Goal: Task Accomplishment & Management: Manage account settings

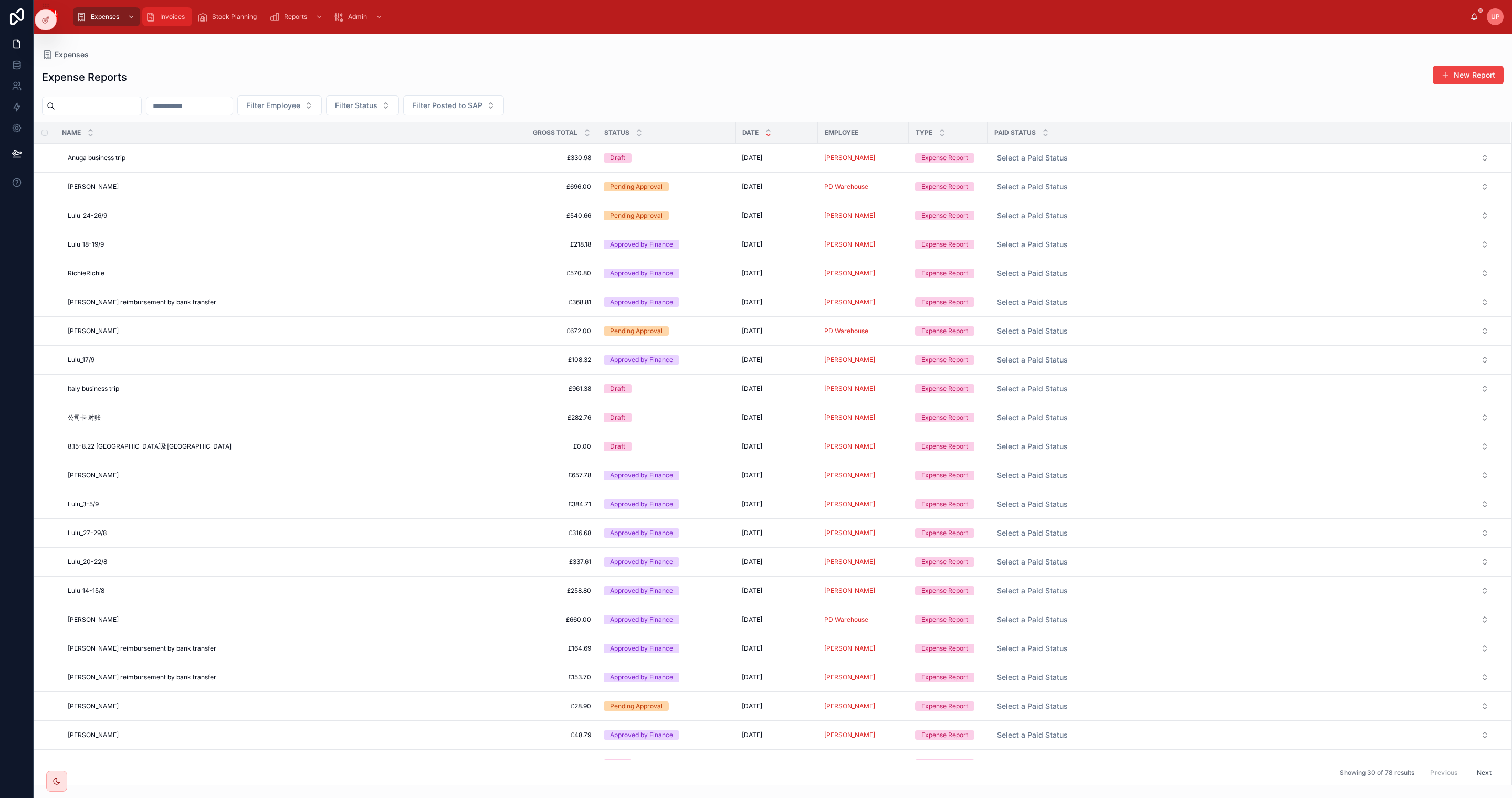
click at [175, 15] on span "Invoices" at bounding box center [173, 17] width 25 height 9
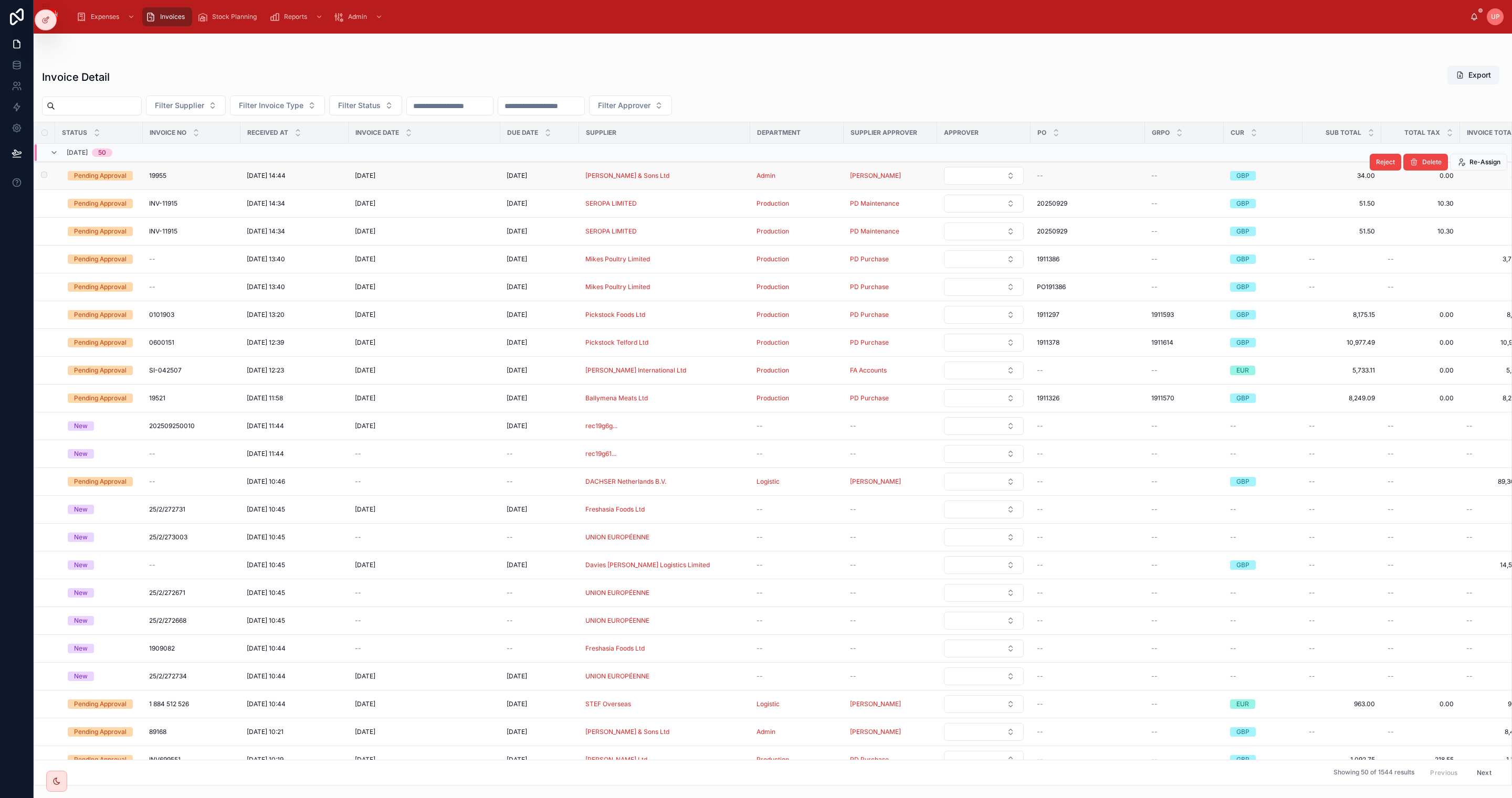
click at [99, 172] on div "Pending Approval" at bounding box center [100, 176] width 53 height 9
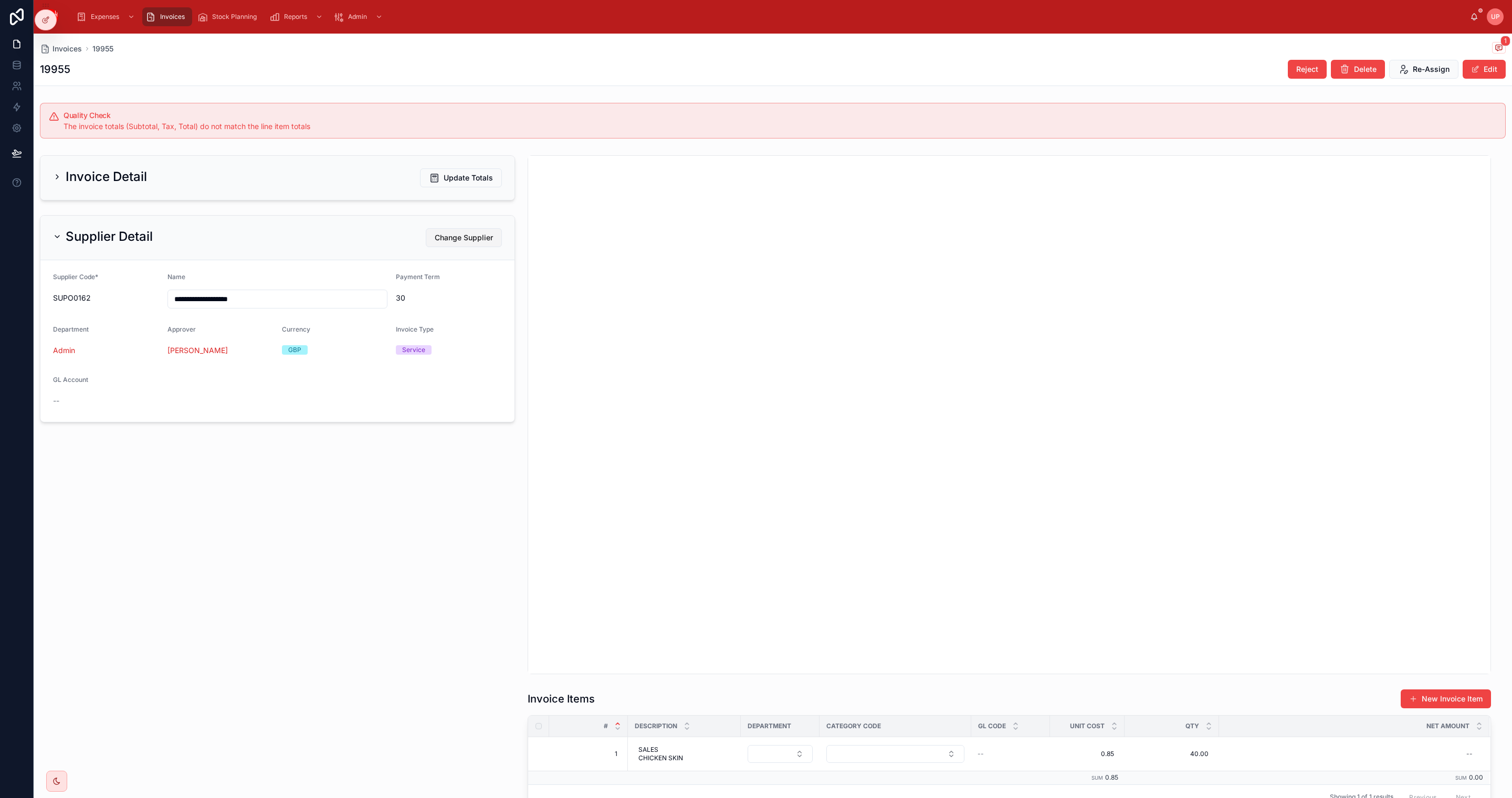
click at [466, 232] on button "Change Supplier" at bounding box center [463, 237] width 76 height 19
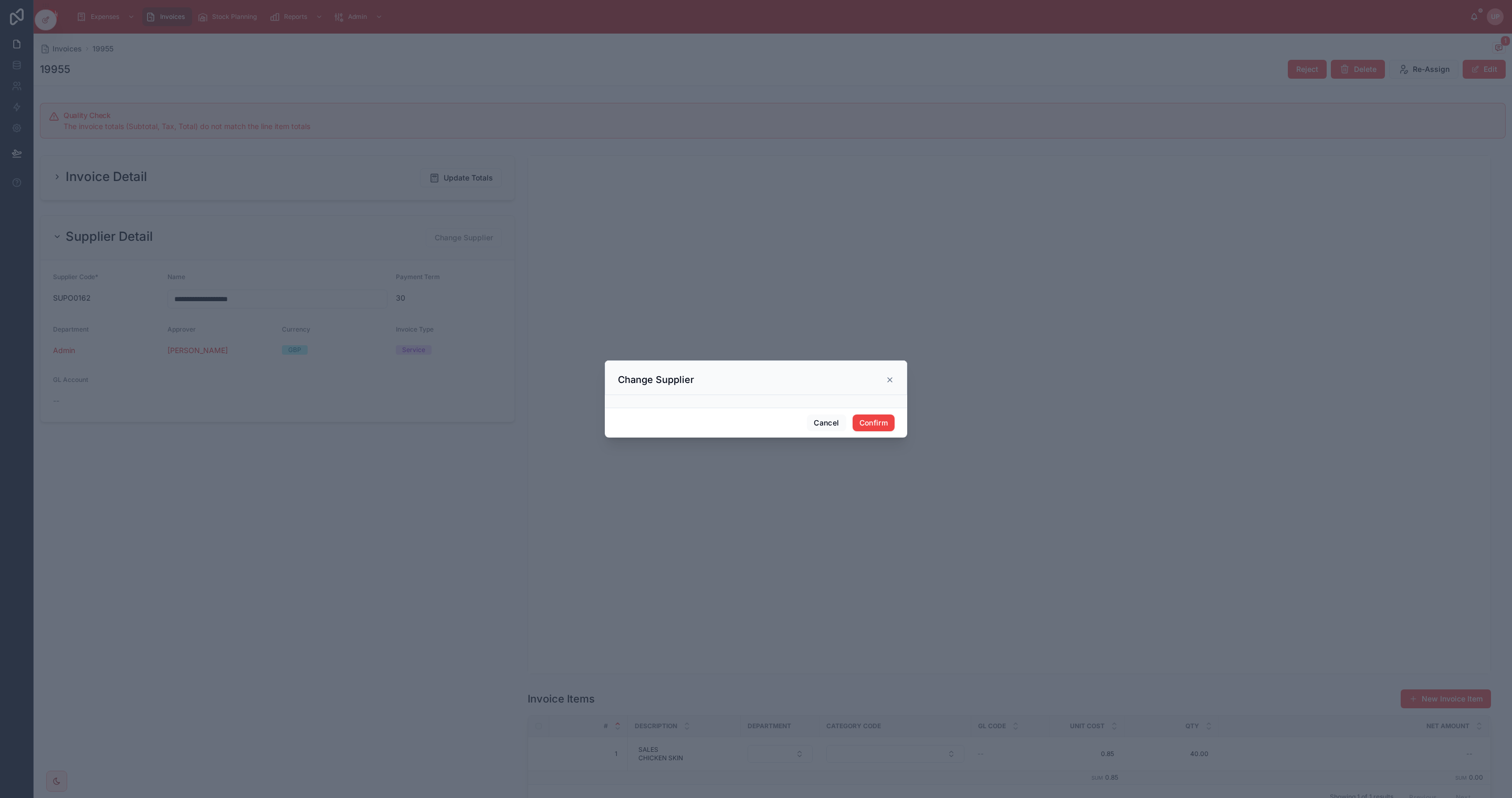
click at [787, 395] on div at bounding box center [756, 401] width 302 height 12
click at [821, 421] on button "Cancel" at bounding box center [826, 423] width 39 height 17
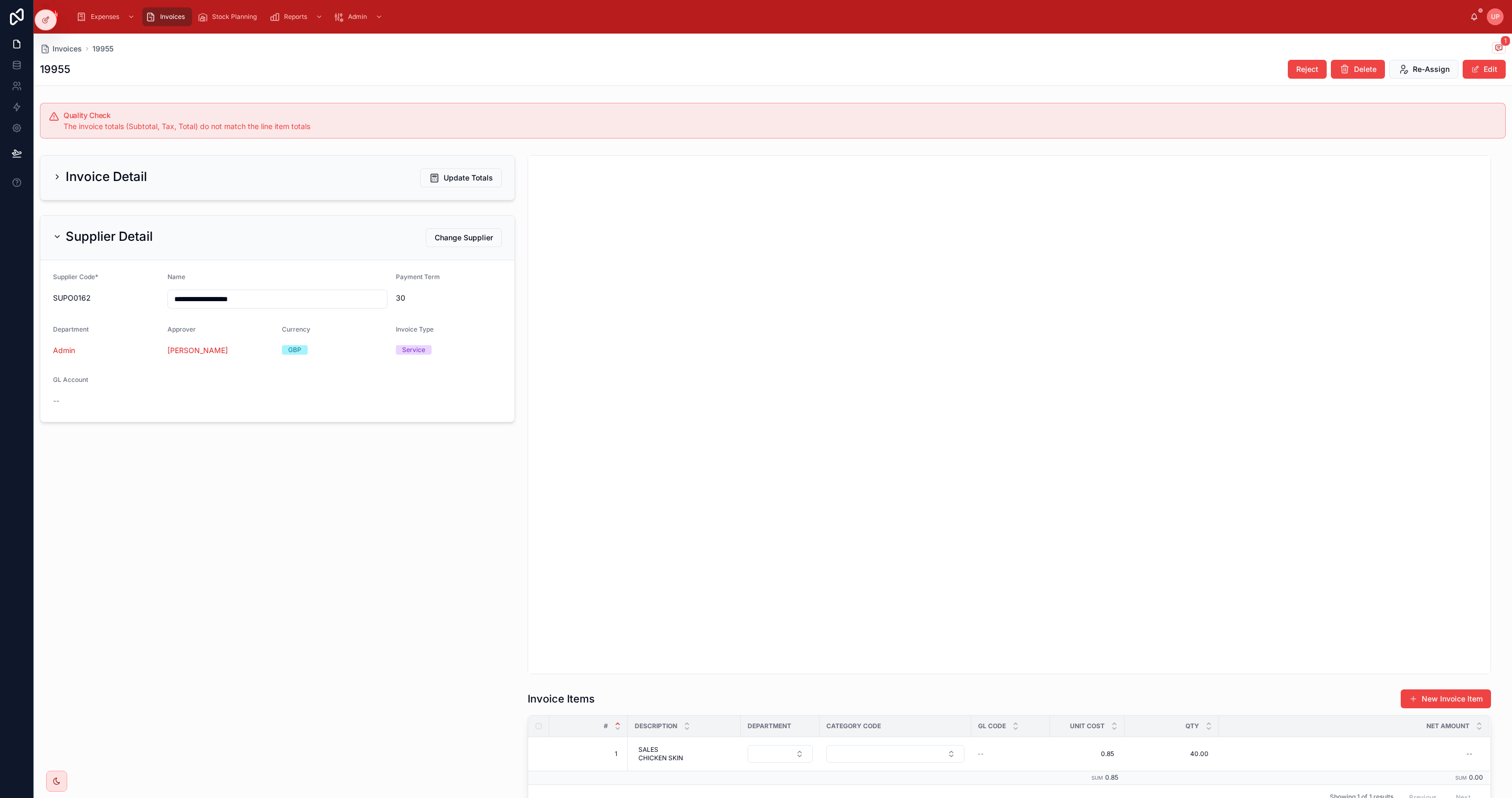
click at [162, 18] on span "Invoices" at bounding box center [173, 17] width 25 height 9
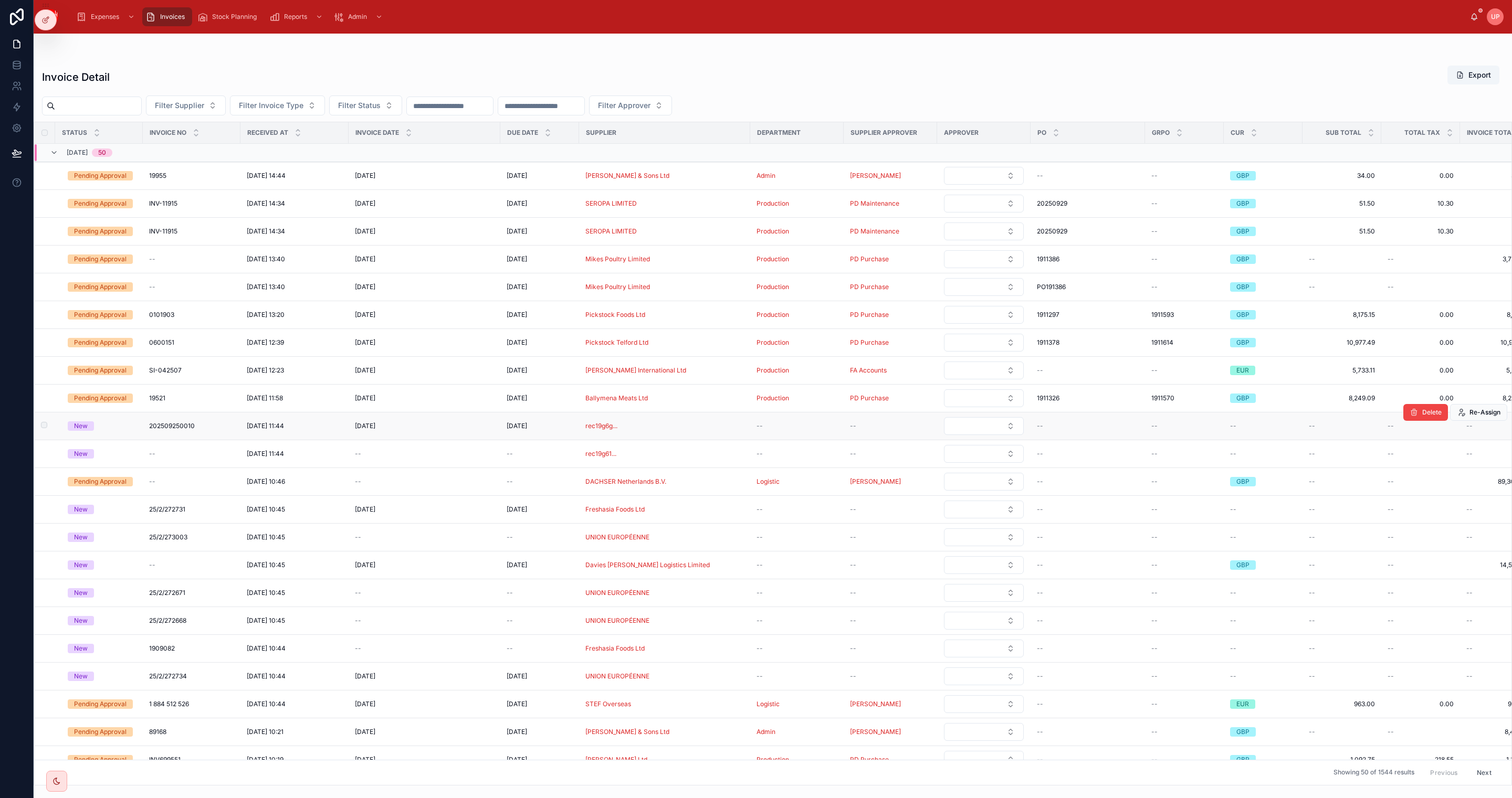
click at [79, 431] on div "New" at bounding box center [81, 426] width 14 height 9
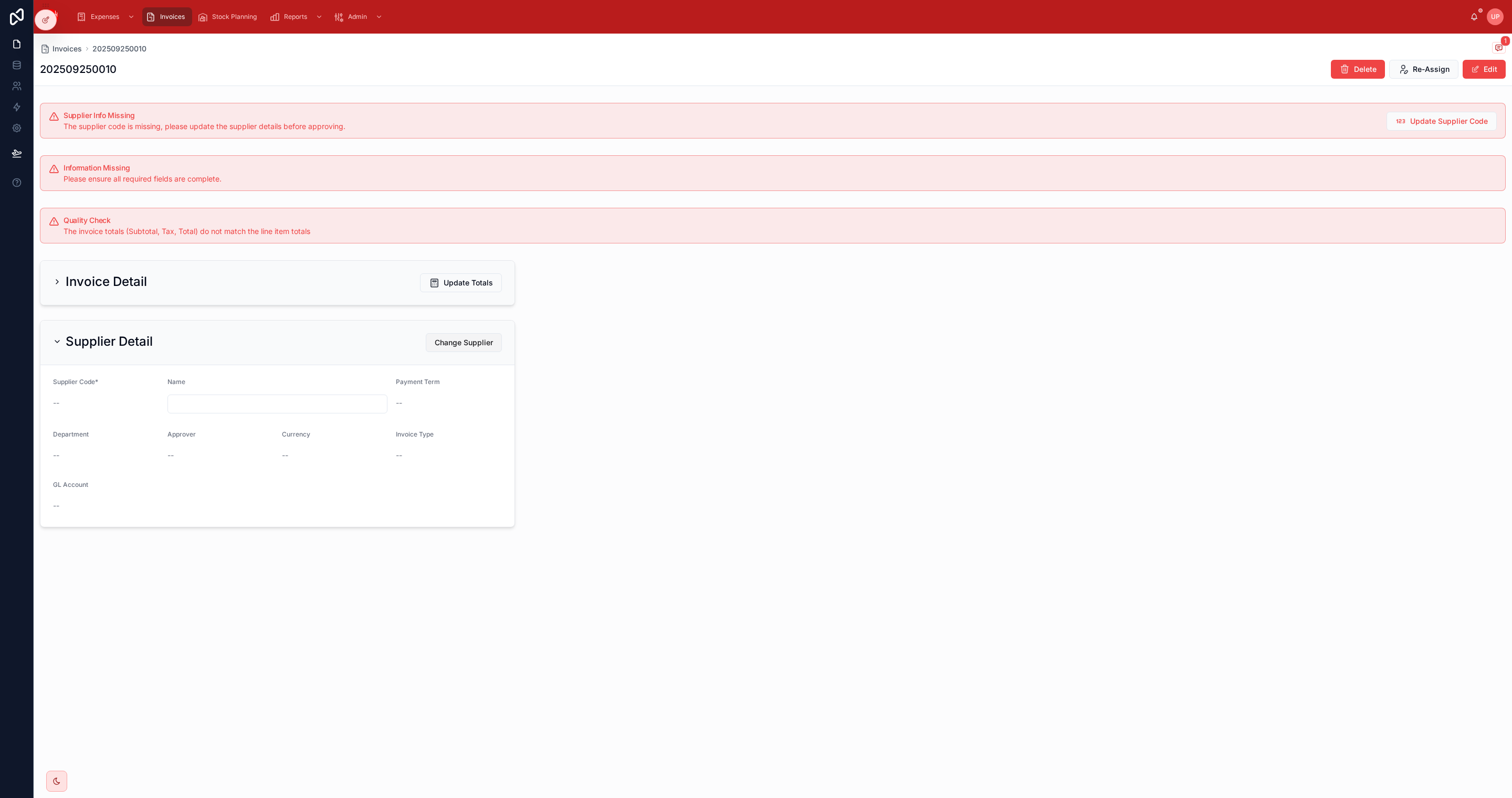
click at [467, 348] on span "Change Supplier" at bounding box center [464, 342] width 58 height 11
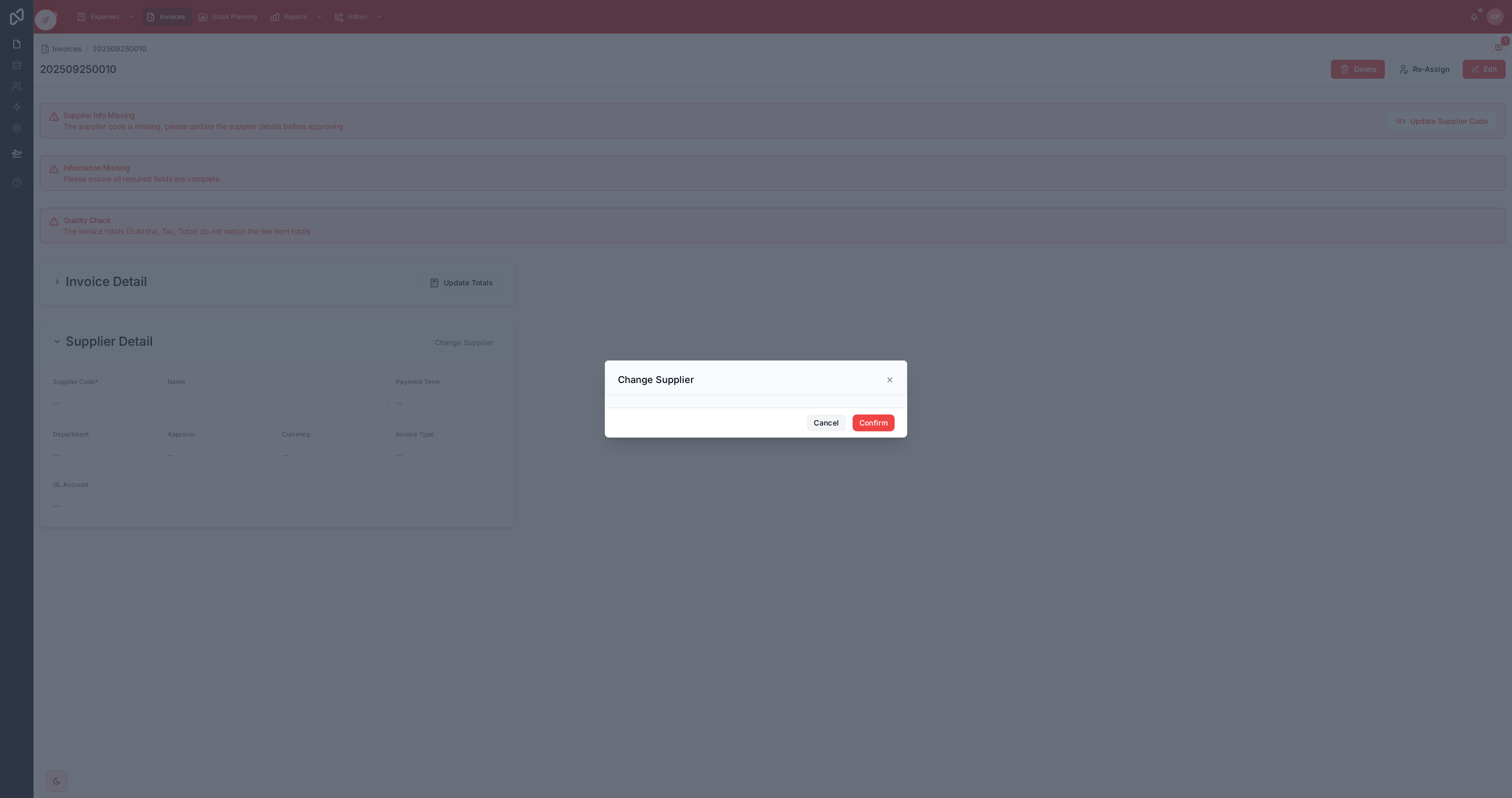
click at [824, 423] on button "Cancel" at bounding box center [826, 423] width 39 height 17
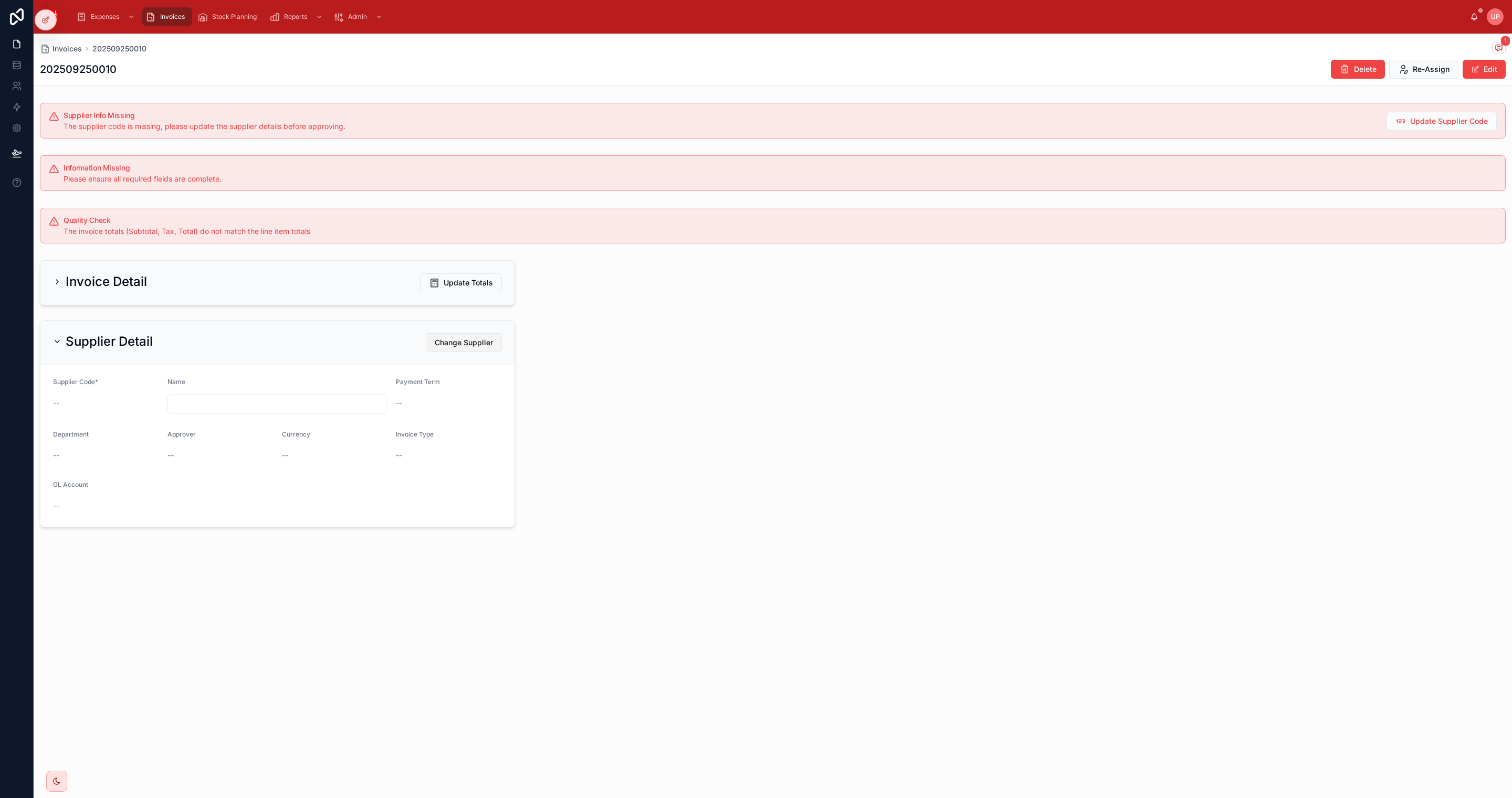
click at [454, 339] on button "Change Supplier" at bounding box center [463, 342] width 76 height 19
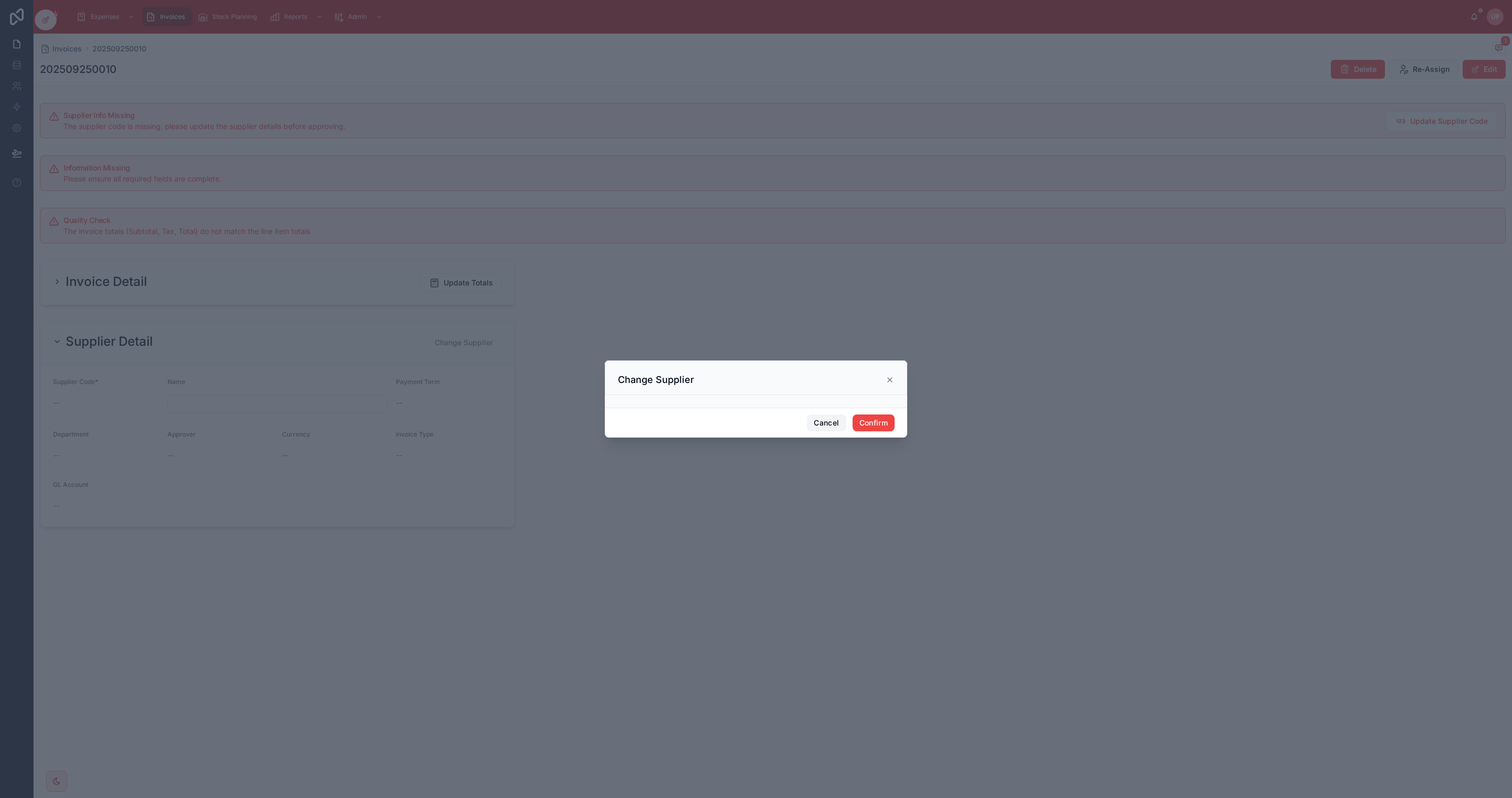
click at [830, 424] on button "Cancel" at bounding box center [826, 423] width 39 height 17
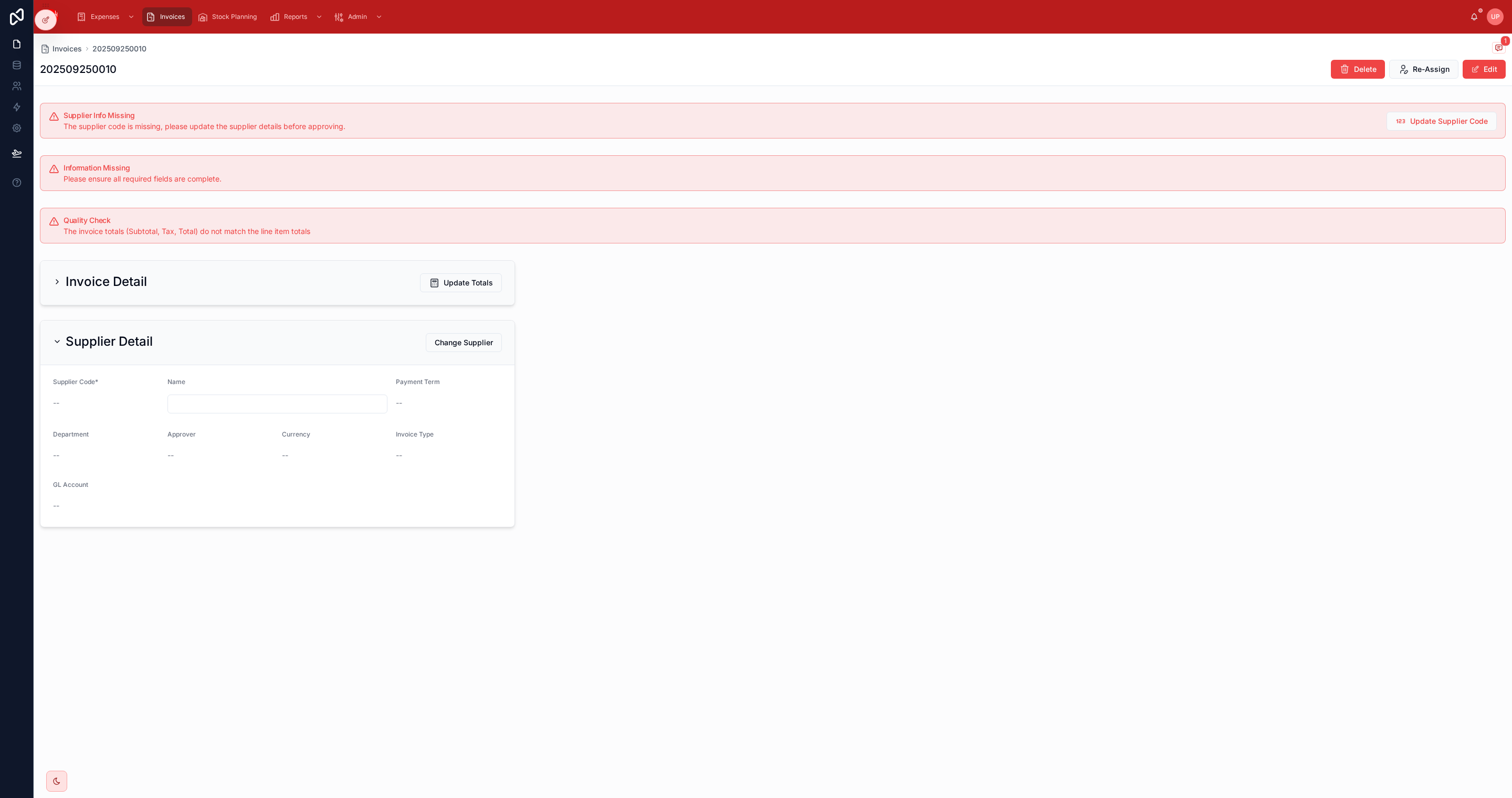
click at [164, 19] on span "Invoices" at bounding box center [173, 17] width 25 height 9
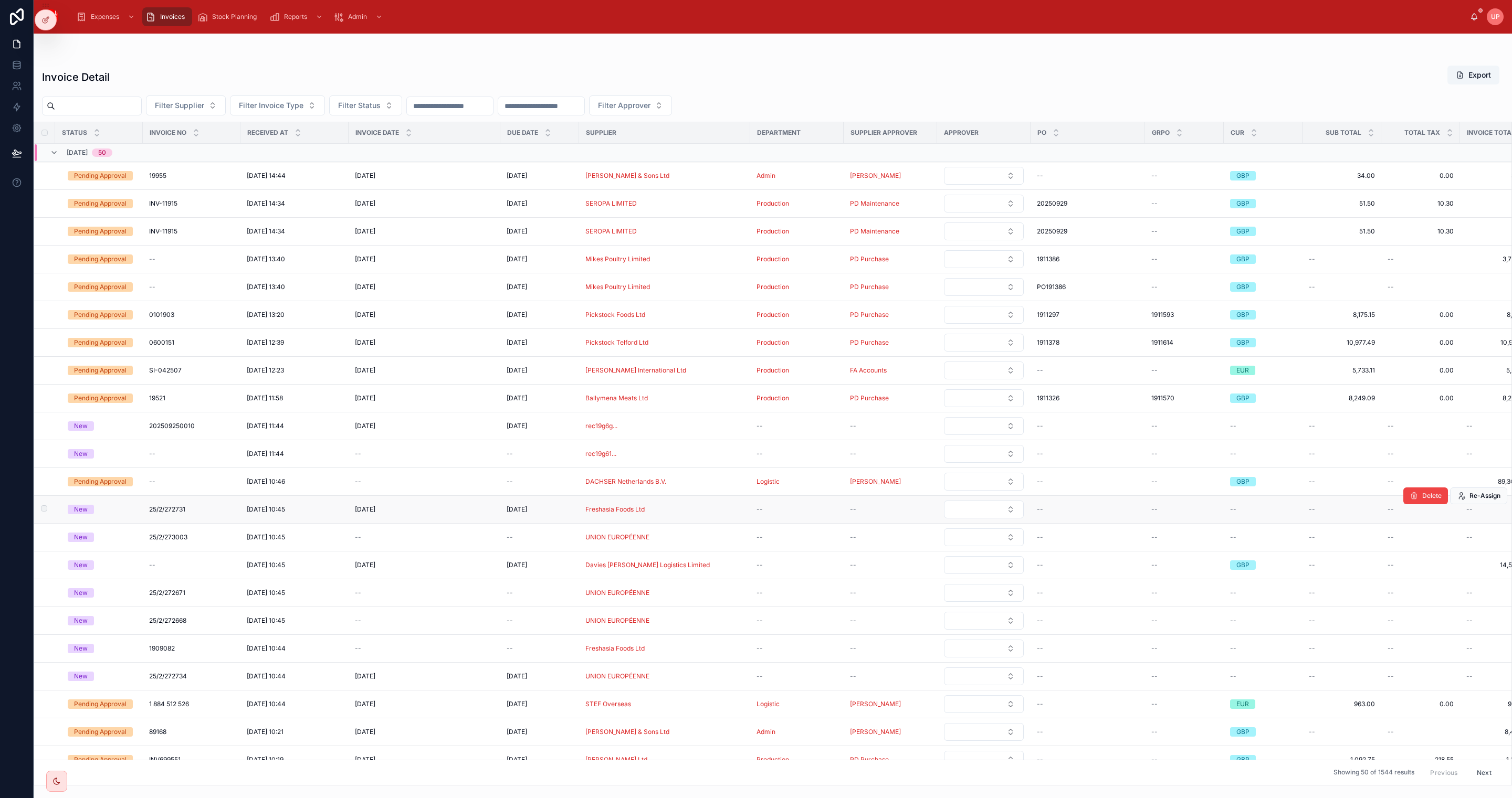
click at [76, 514] on div "New" at bounding box center [81, 509] width 14 height 9
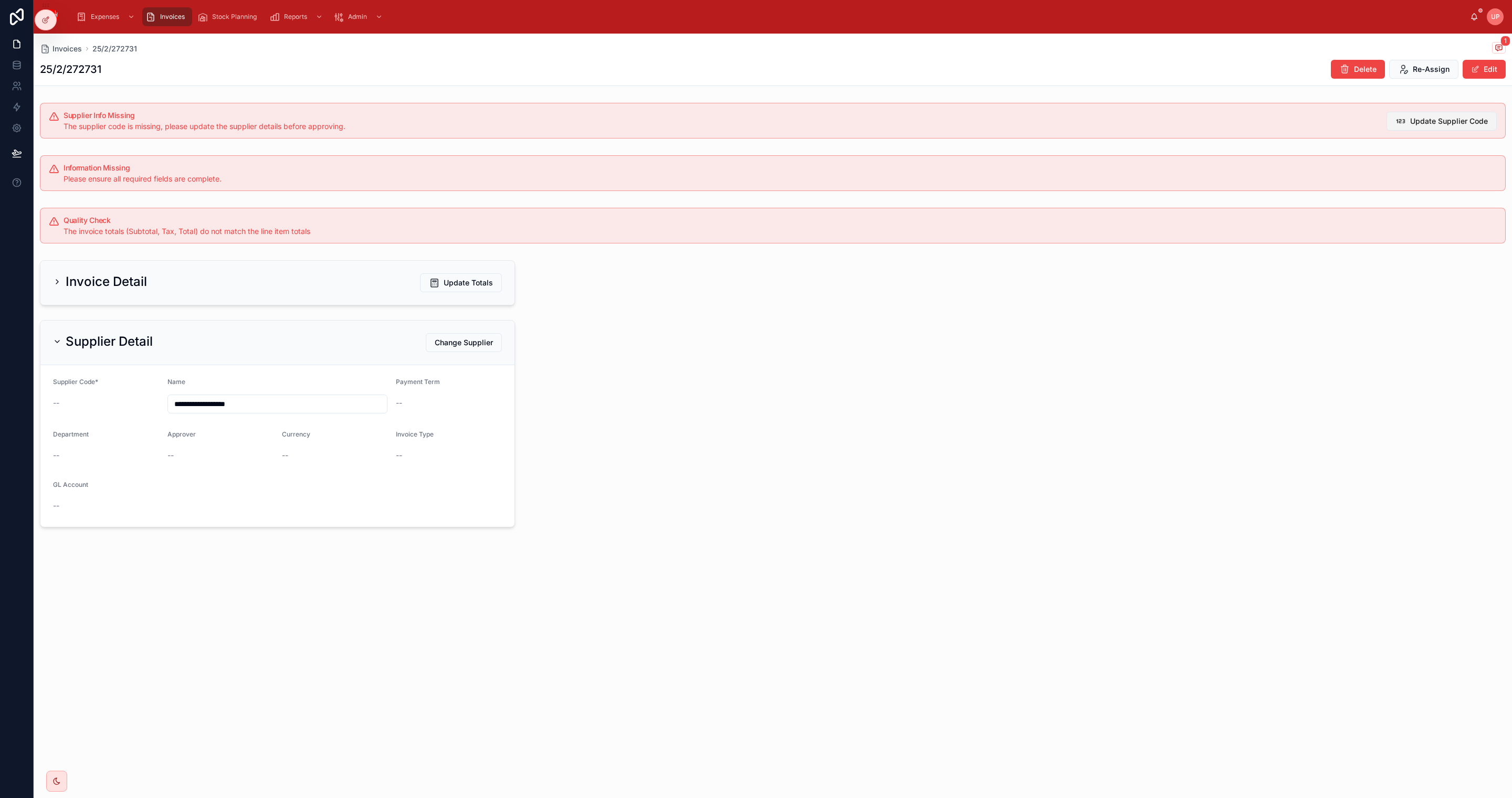
click at [1451, 120] on span "Update Supplier Code" at bounding box center [1449, 121] width 78 height 11
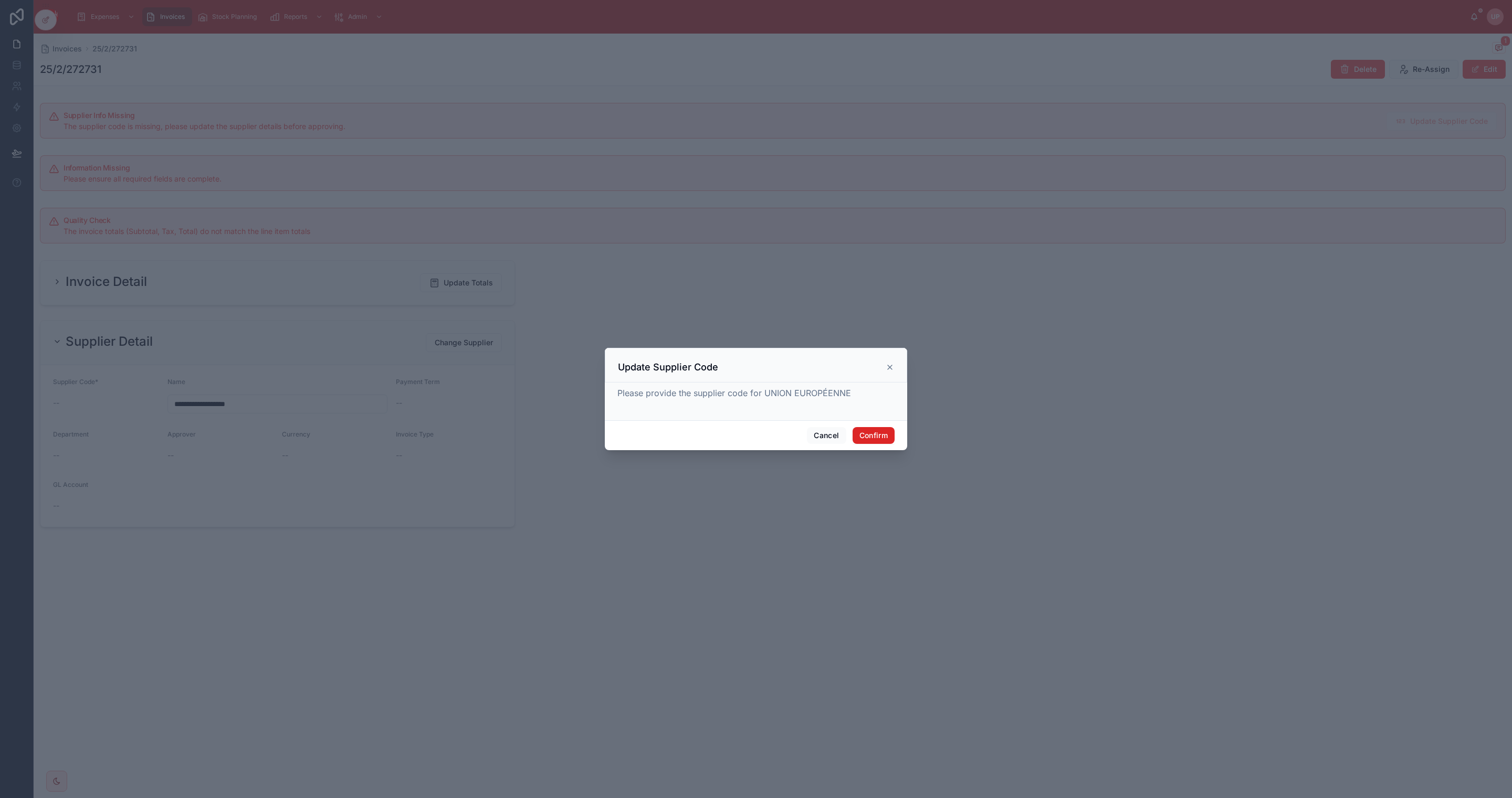
click at [878, 433] on button "Confirm" at bounding box center [874, 435] width 42 height 17
click at [821, 436] on button "Cancel" at bounding box center [826, 435] width 39 height 17
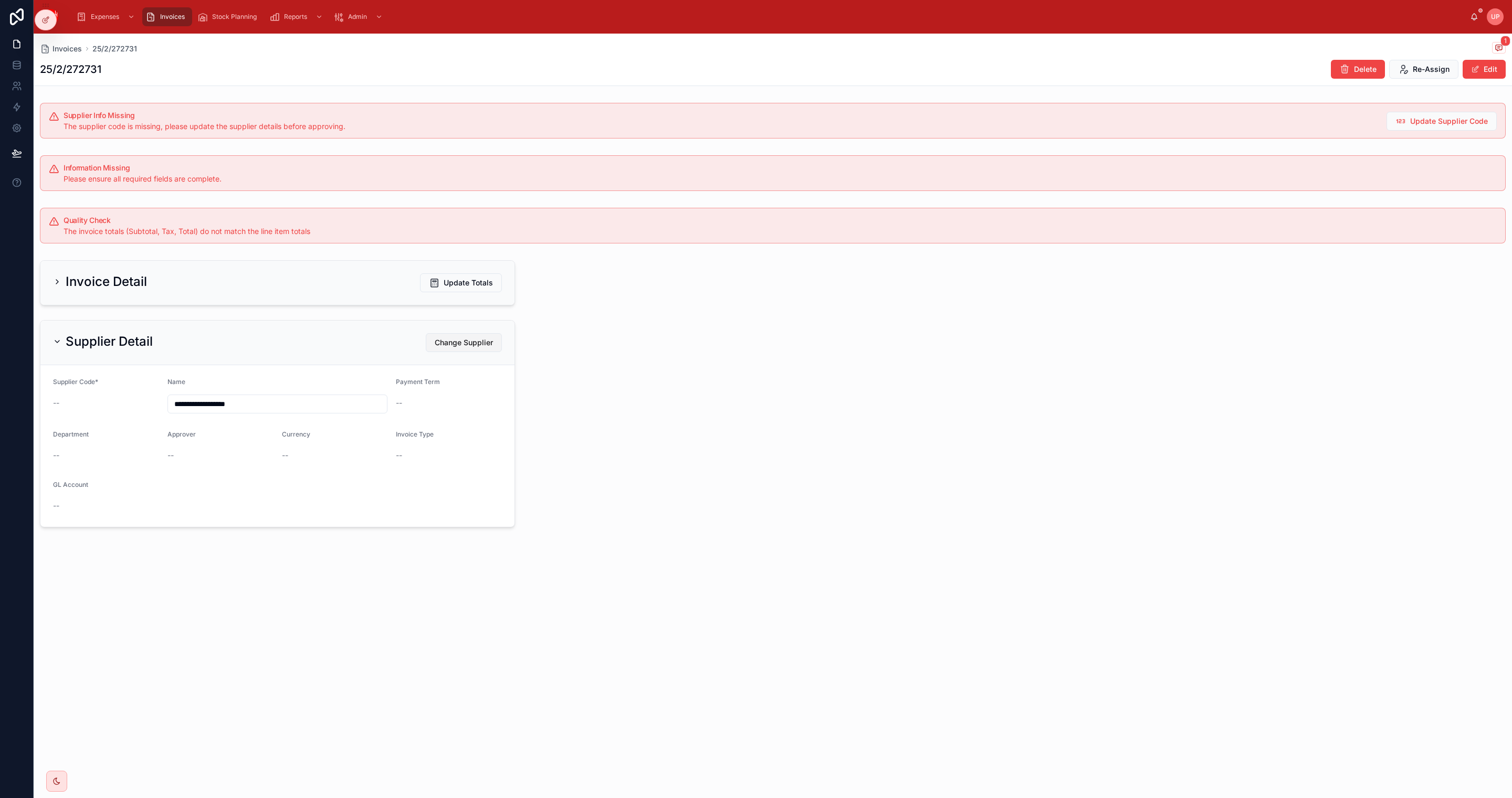
click at [460, 348] on span "Change Supplier" at bounding box center [464, 342] width 58 height 11
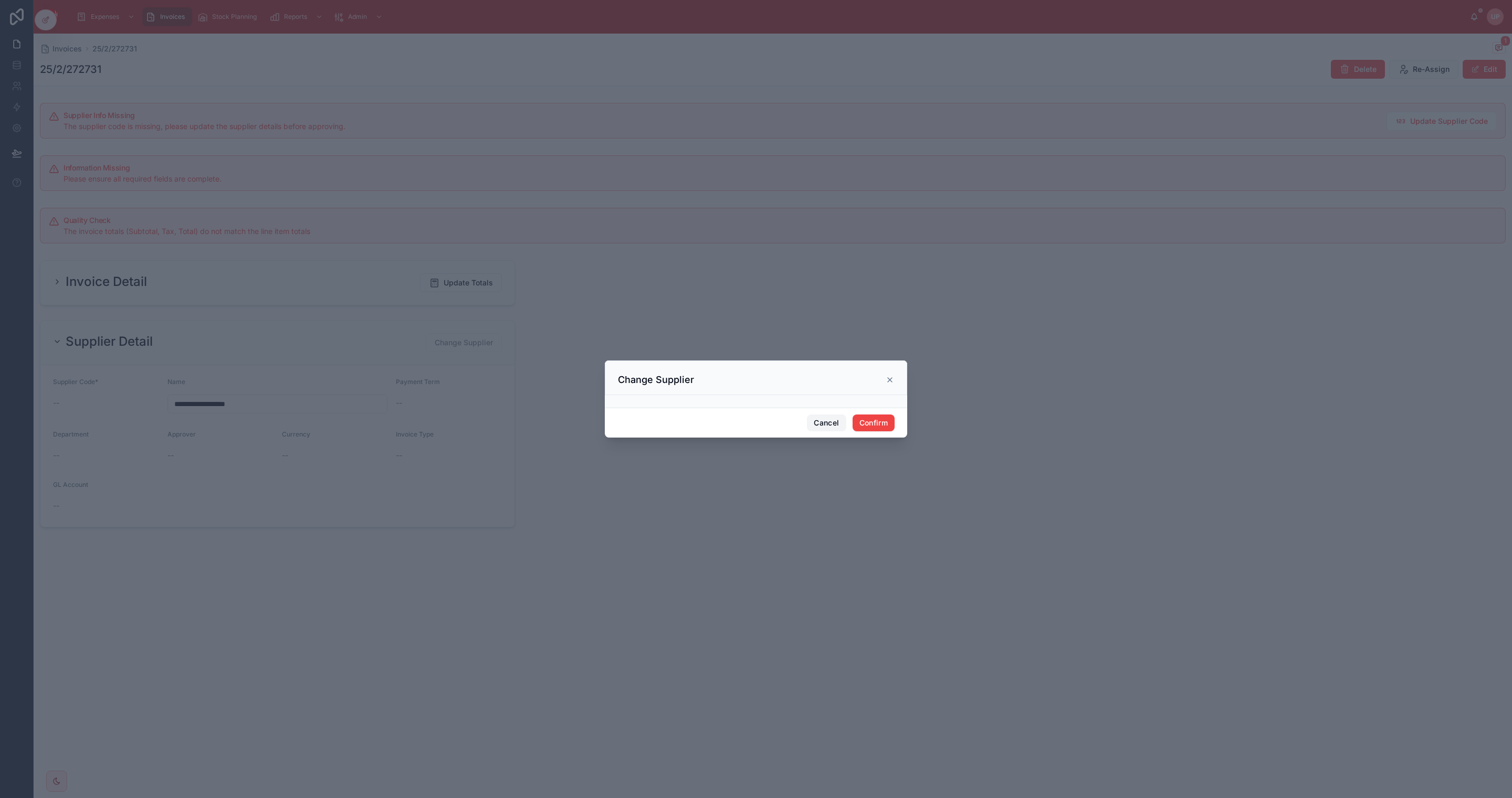
click at [835, 420] on button "Cancel" at bounding box center [826, 423] width 39 height 17
